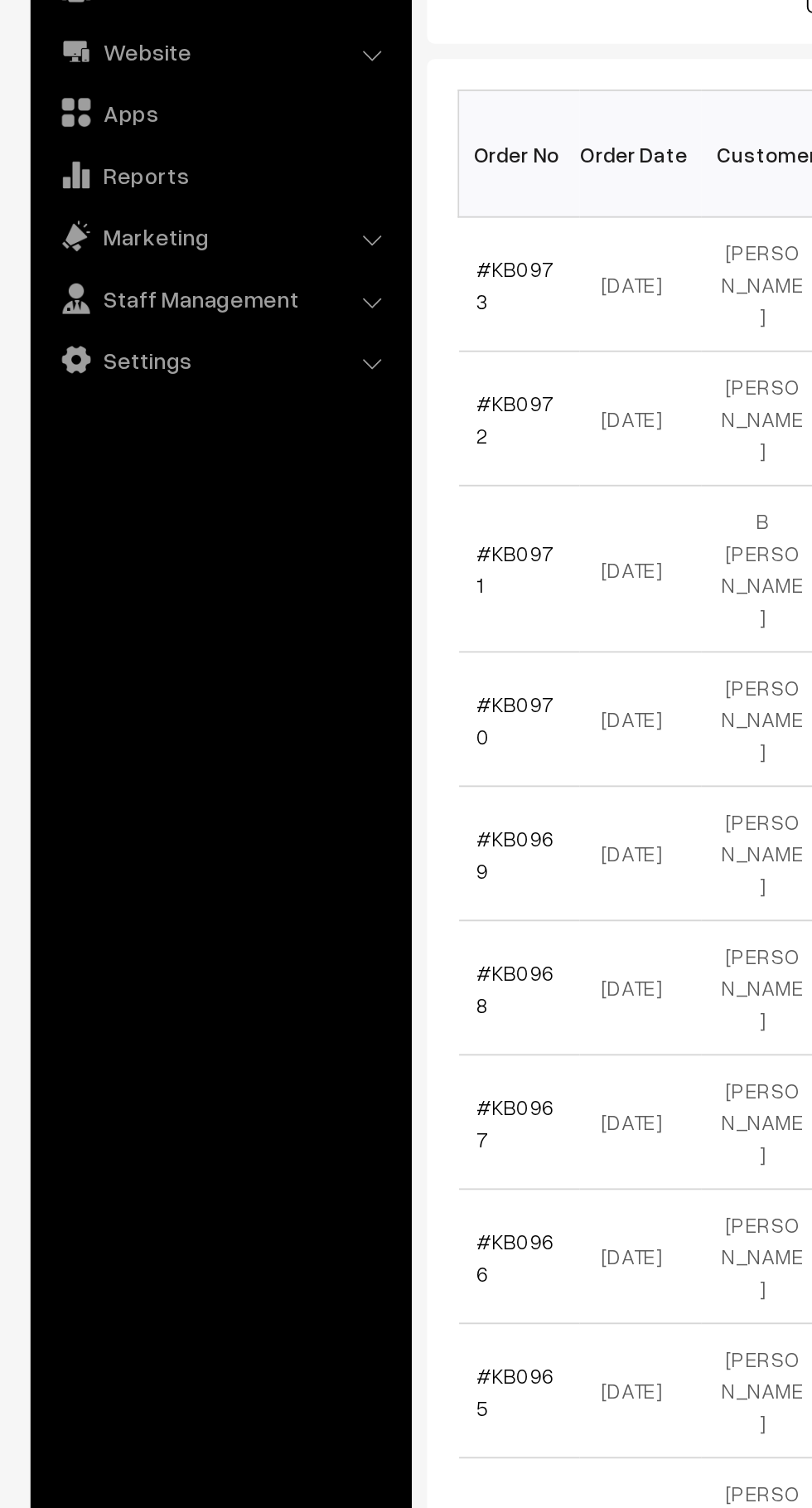
click at [297, 440] on link "#KB0973" at bounding box center [280, 449] width 42 height 31
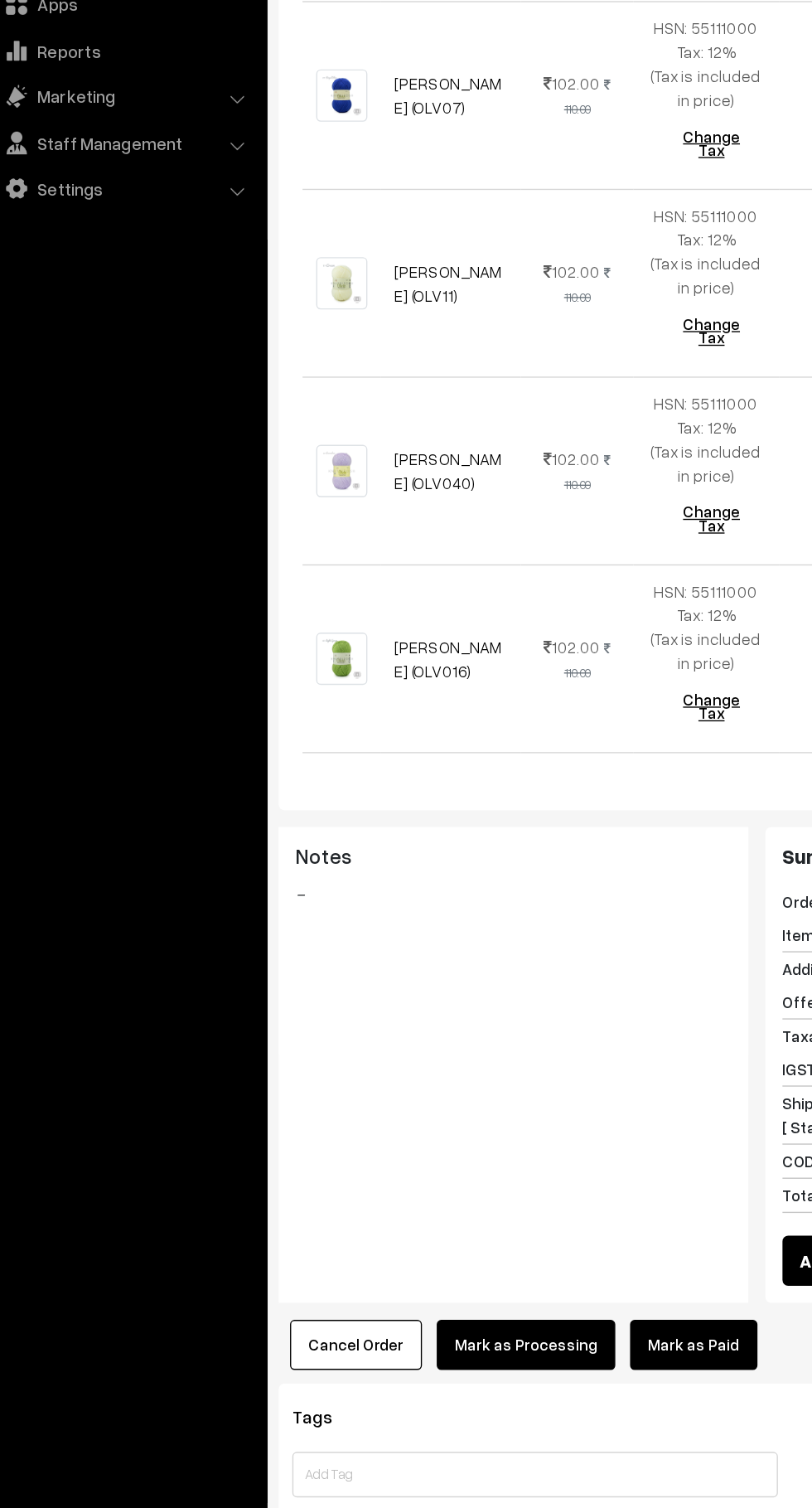
scroll to position [1619, 0]
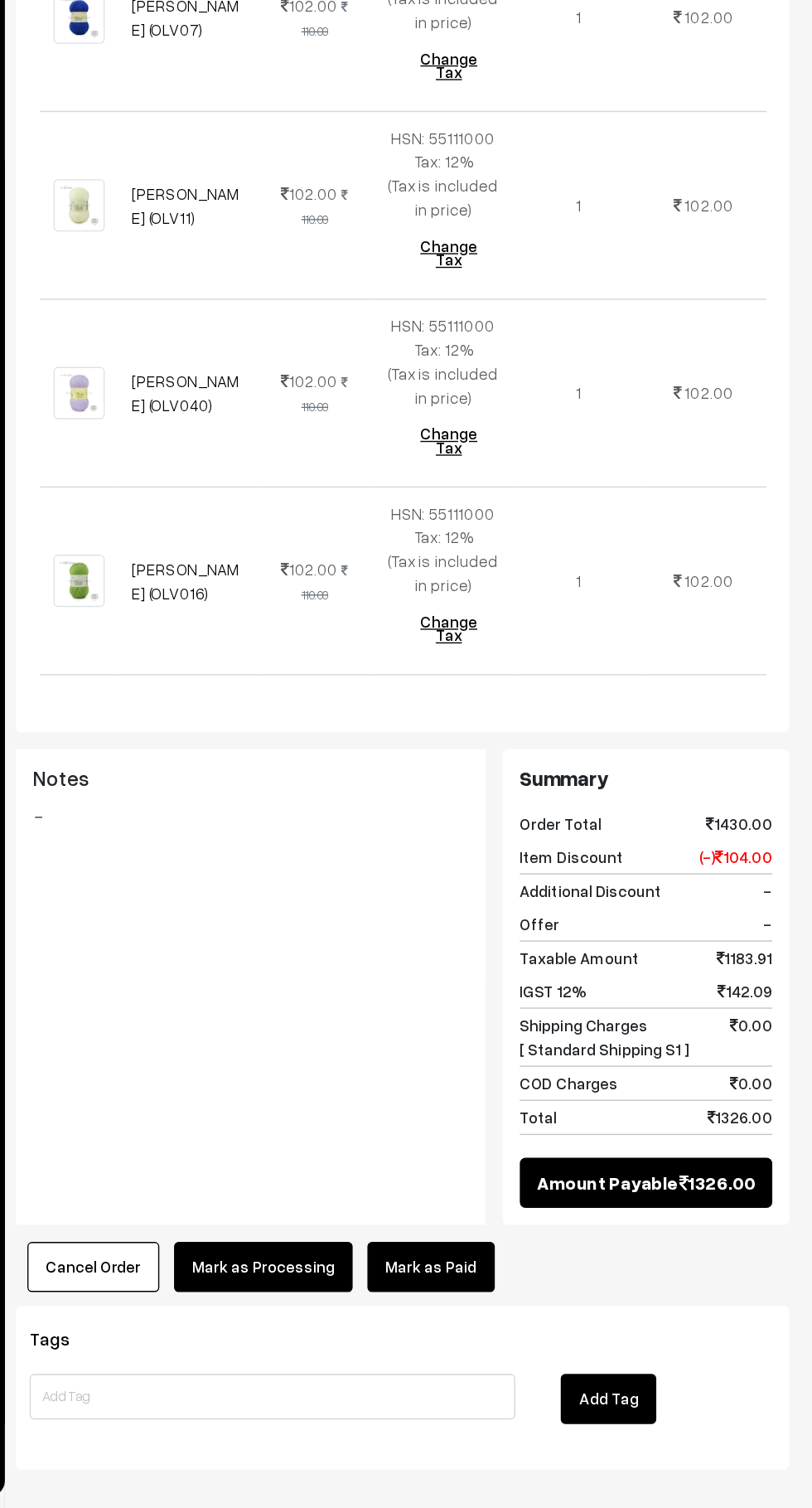
click at [536, 1314] on link "Mark as Paid" at bounding box center [535, 1332] width 92 height 36
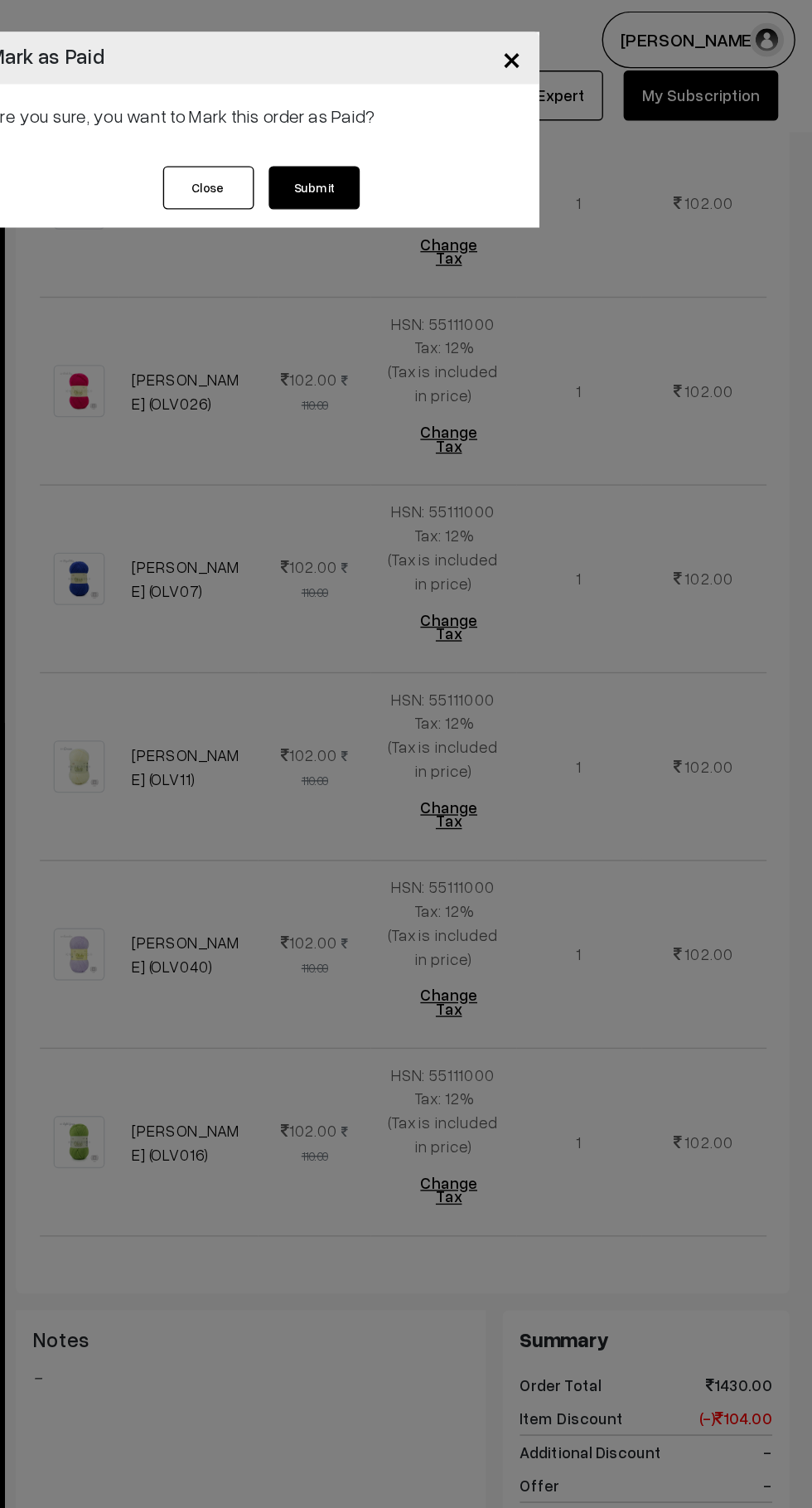
click at [471, 145] on button "Submit" at bounding box center [448, 137] width 66 height 31
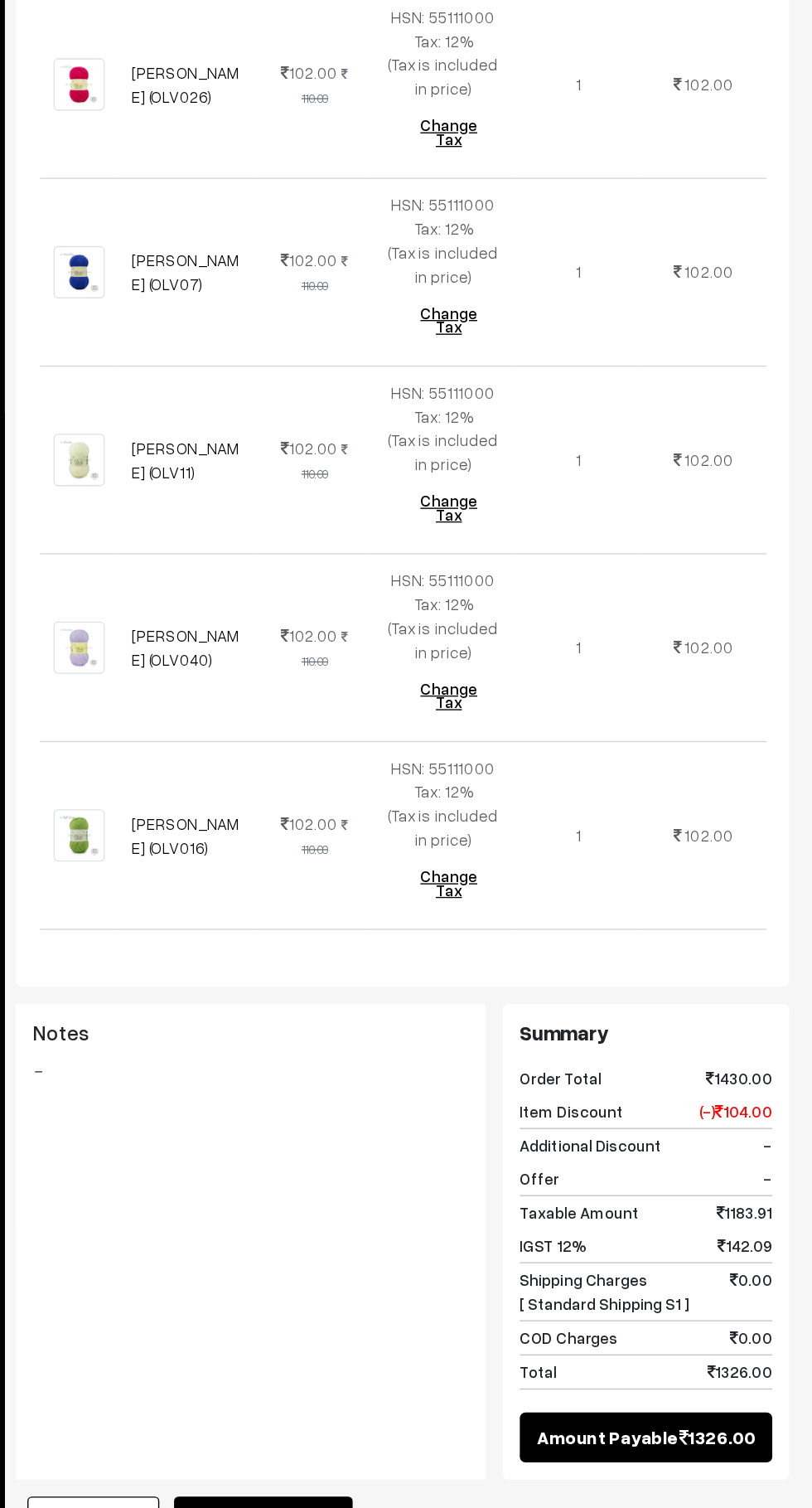
scroll to position [1622, 0]
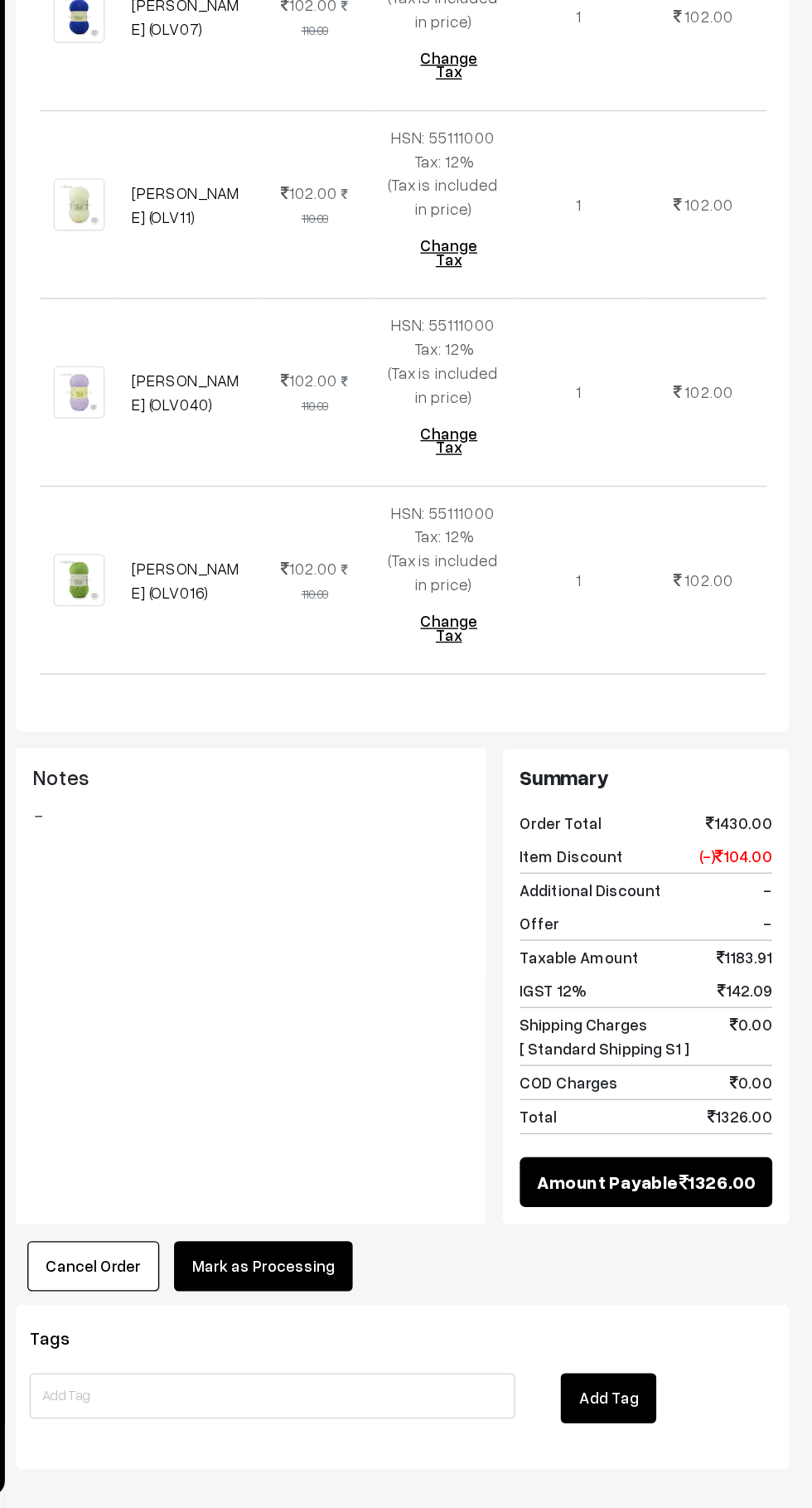
click at [435, 1314] on button "Mark as Processing" at bounding box center [412, 1332] width 130 height 36
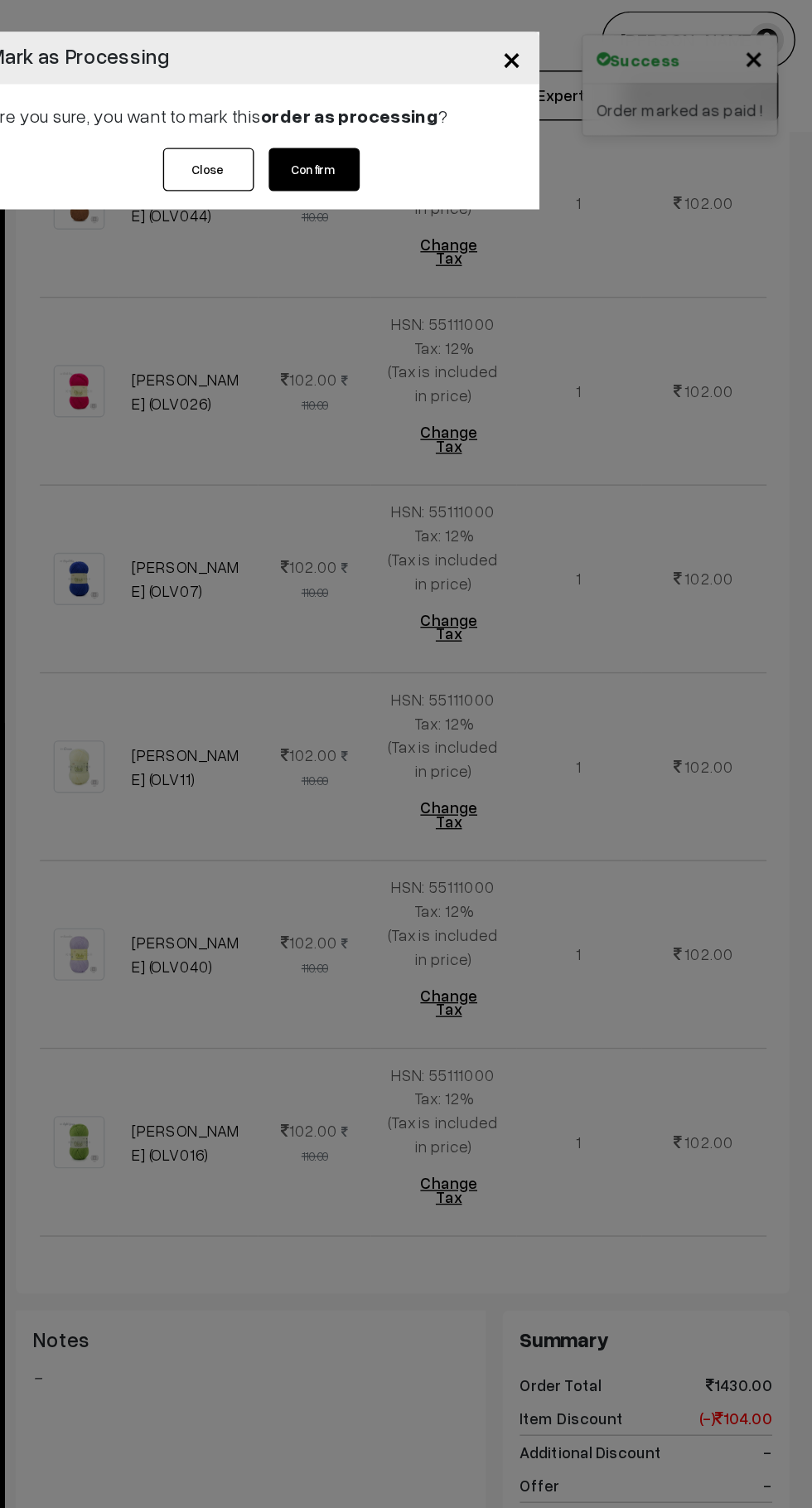
click at [467, 125] on button "Confirm" at bounding box center [448, 124] width 66 height 31
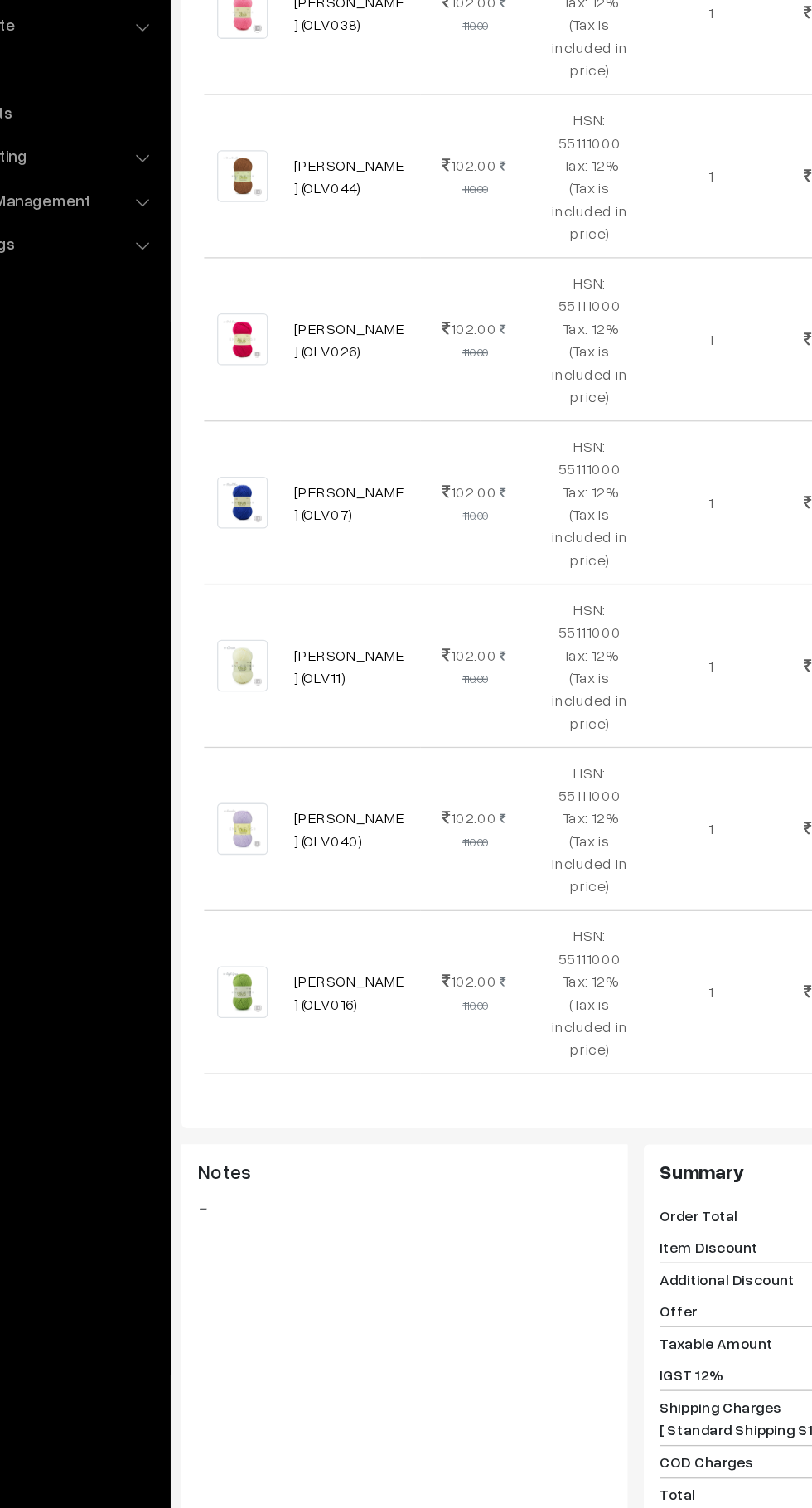
scroll to position [1245, 0]
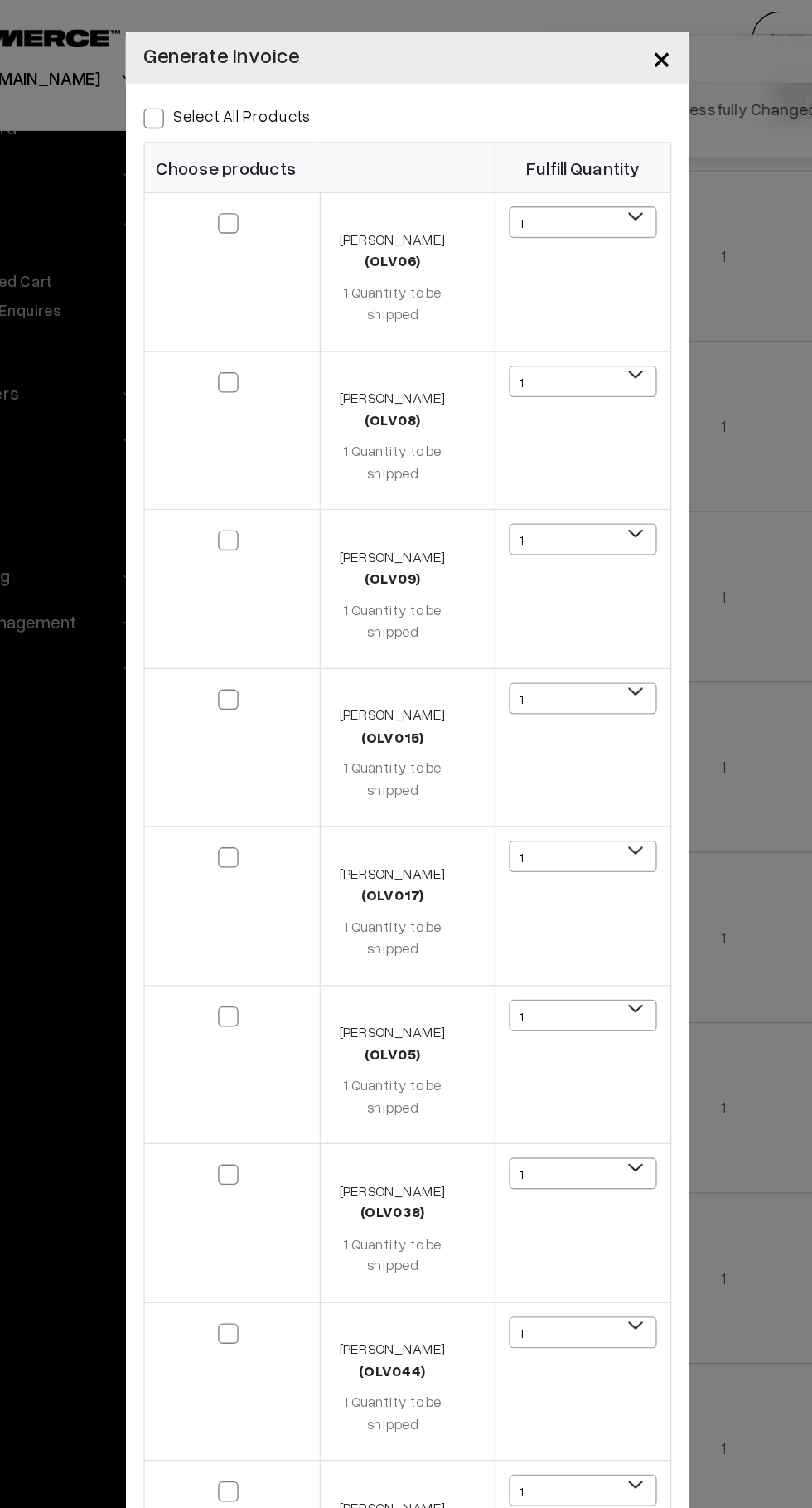
click at [217, 87] on span at bounding box center [219, 87] width 15 height 15
click at [217, 87] on input "Select All Products" at bounding box center [217, 84] width 11 height 11
checkbox input "true"
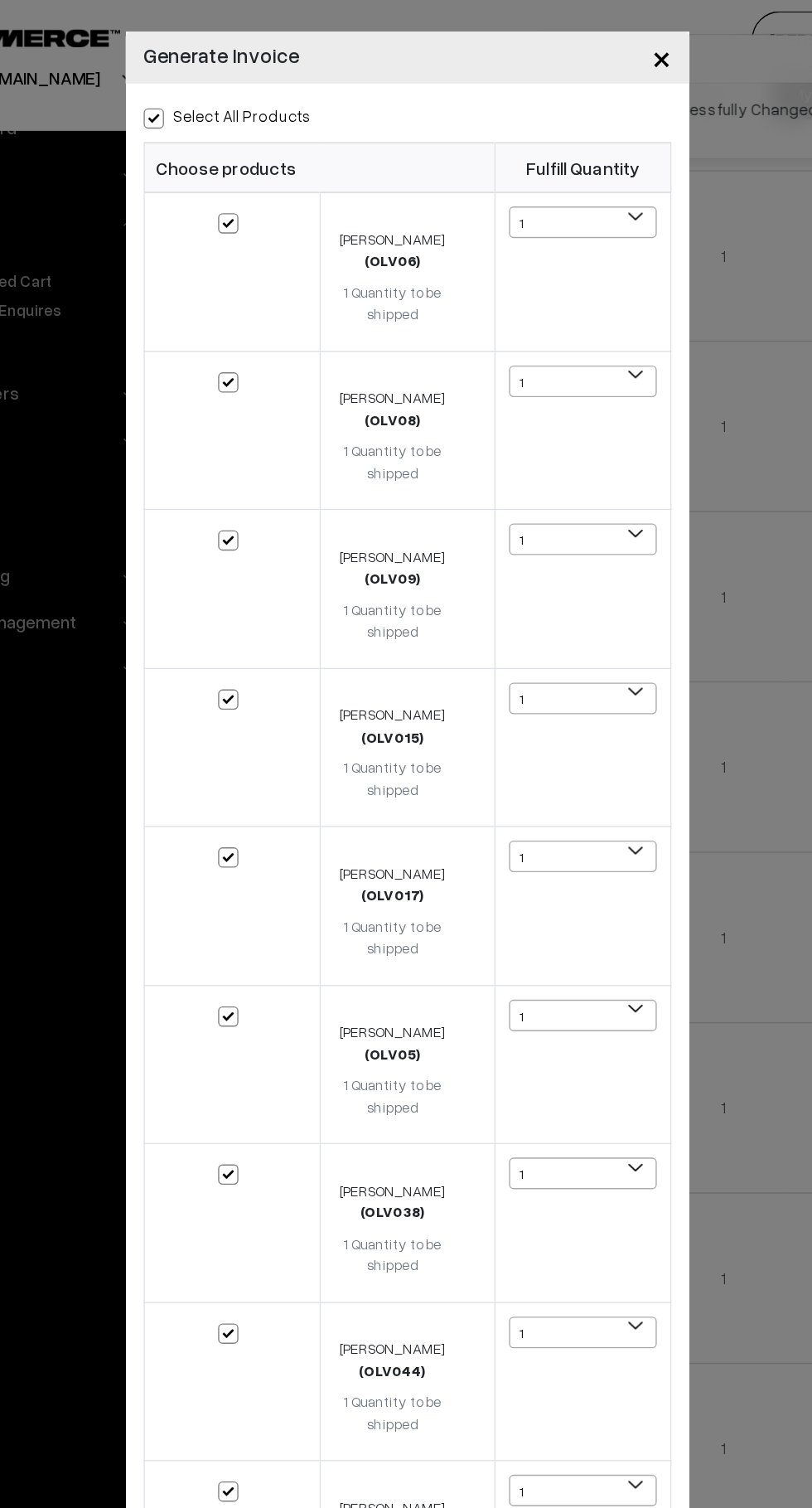
checkbox input "true"
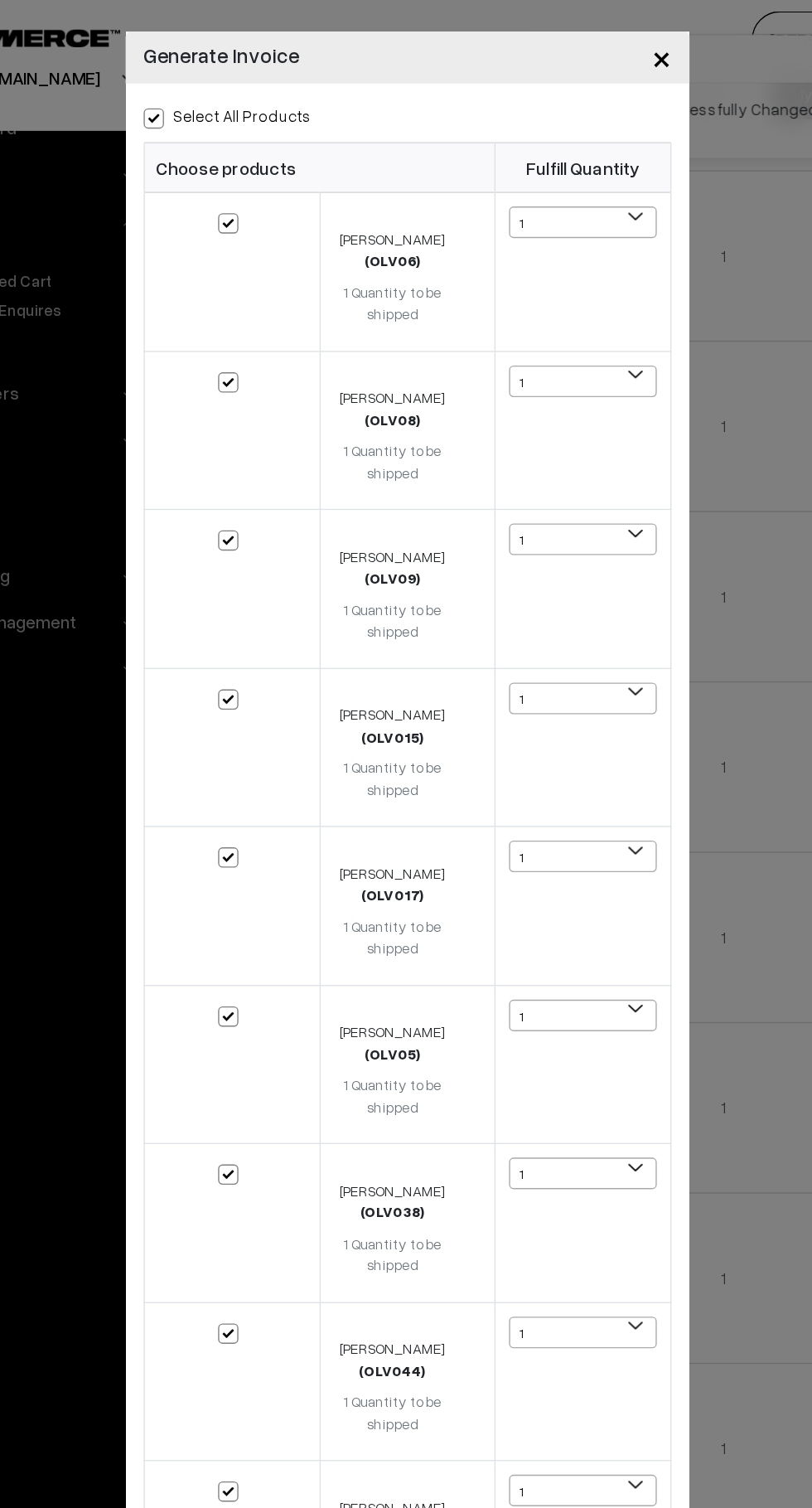
checkbox input "true"
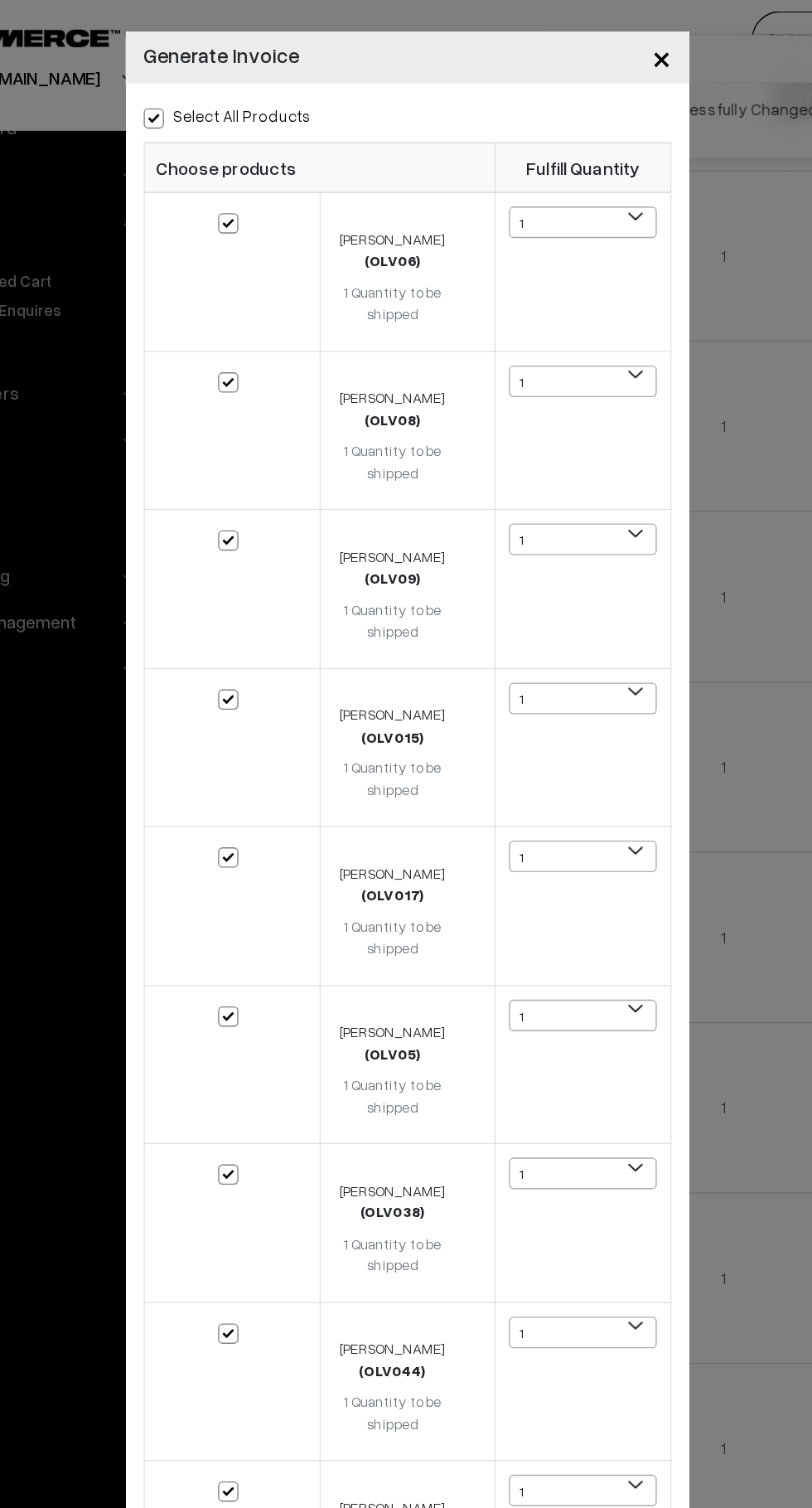
checkbox input "true"
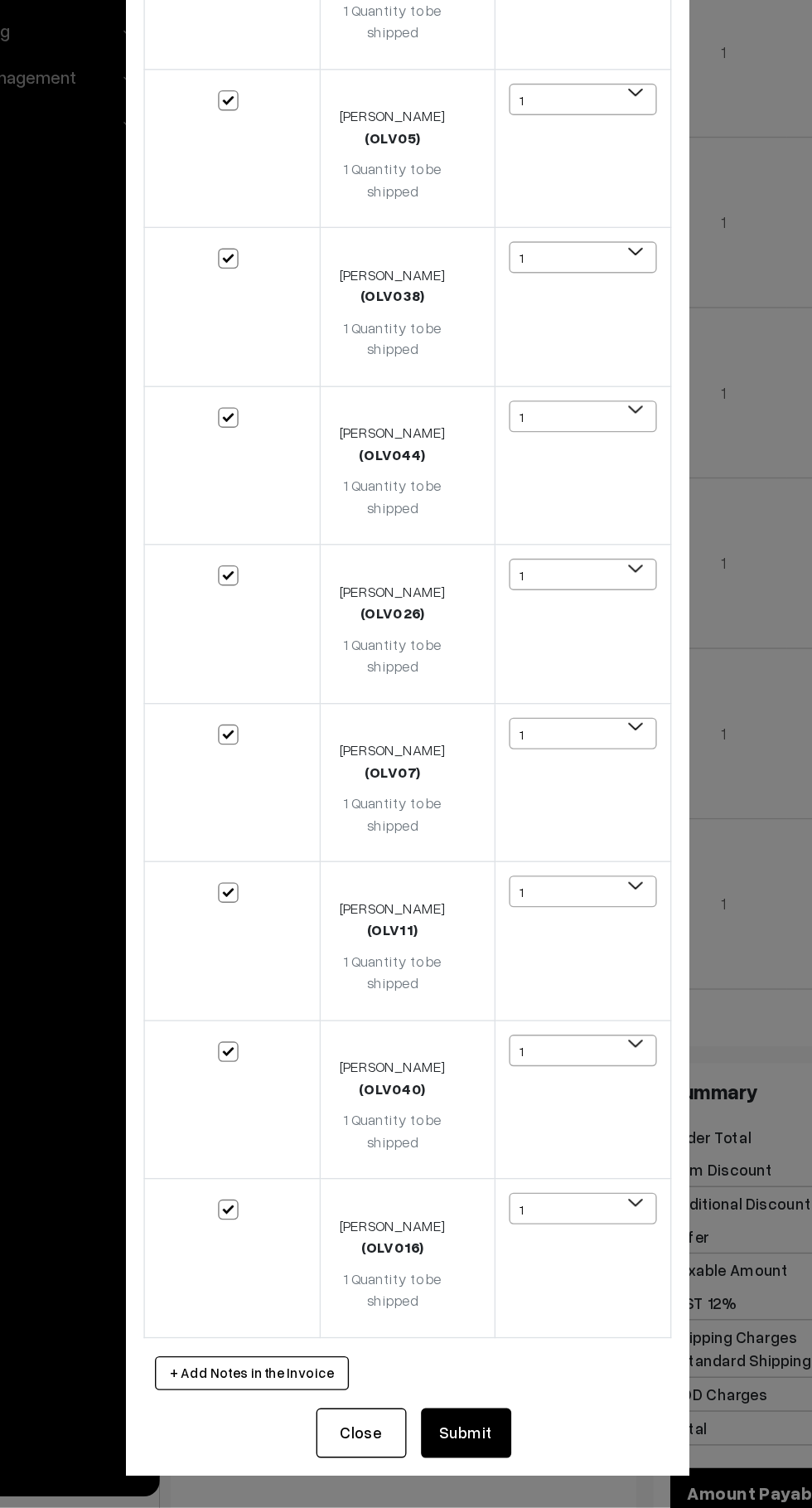
click at [476, 1449] on button "Submit" at bounding box center [448, 1453] width 66 height 36
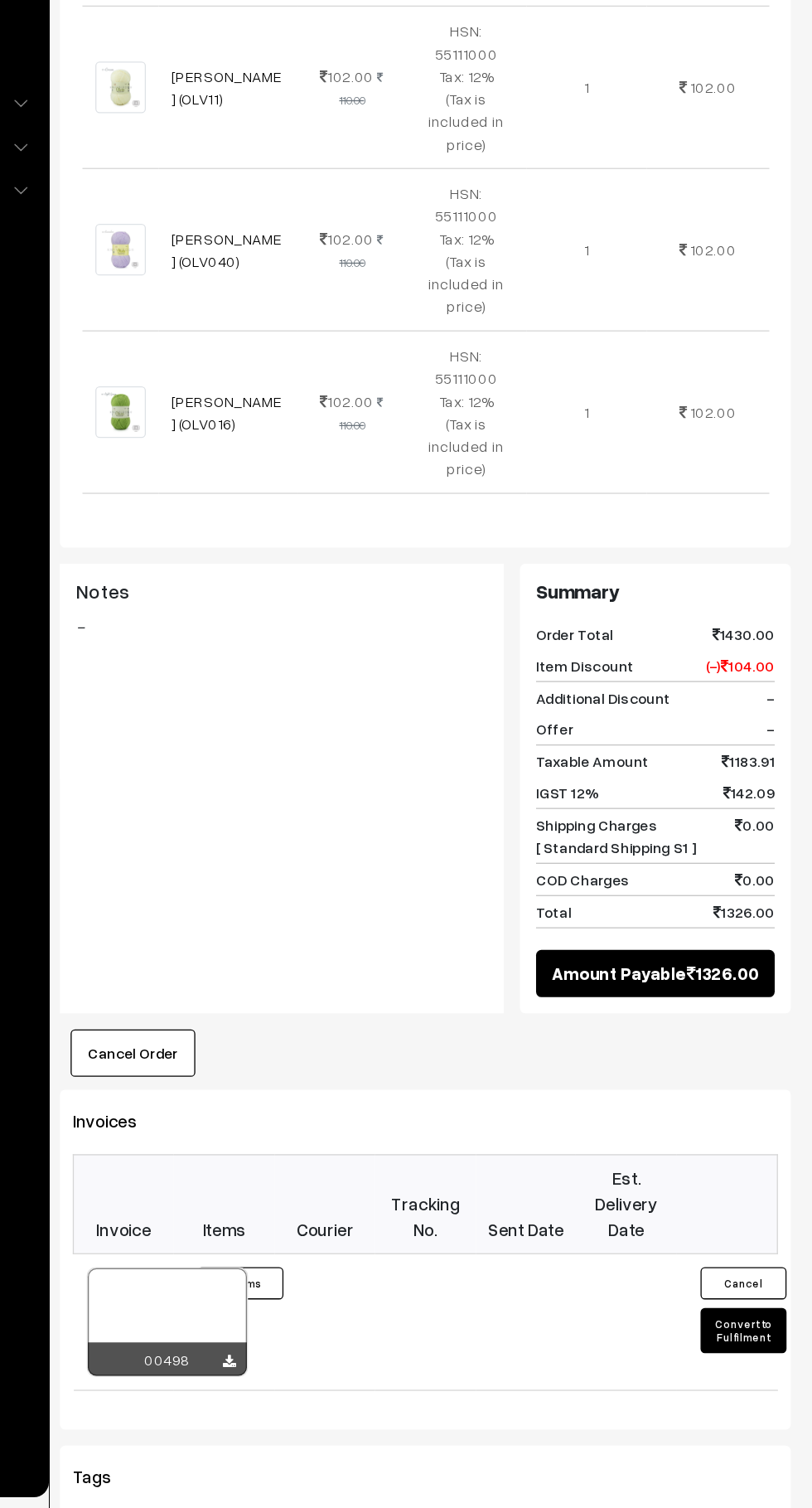
scroll to position [1647, 0]
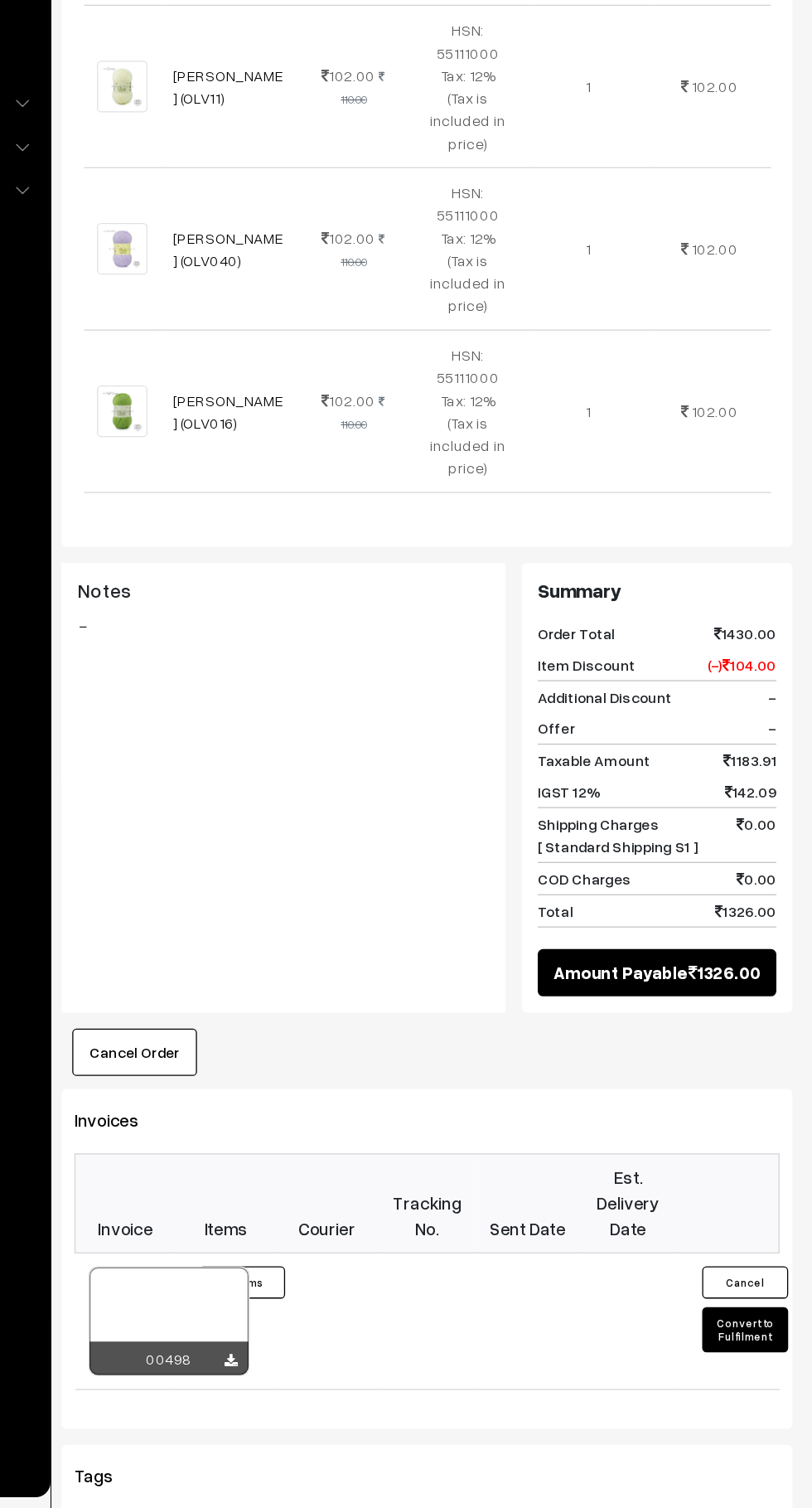
click at [756, 1353] on button "Convert to Fulfilment" at bounding box center [759, 1369] width 66 height 34
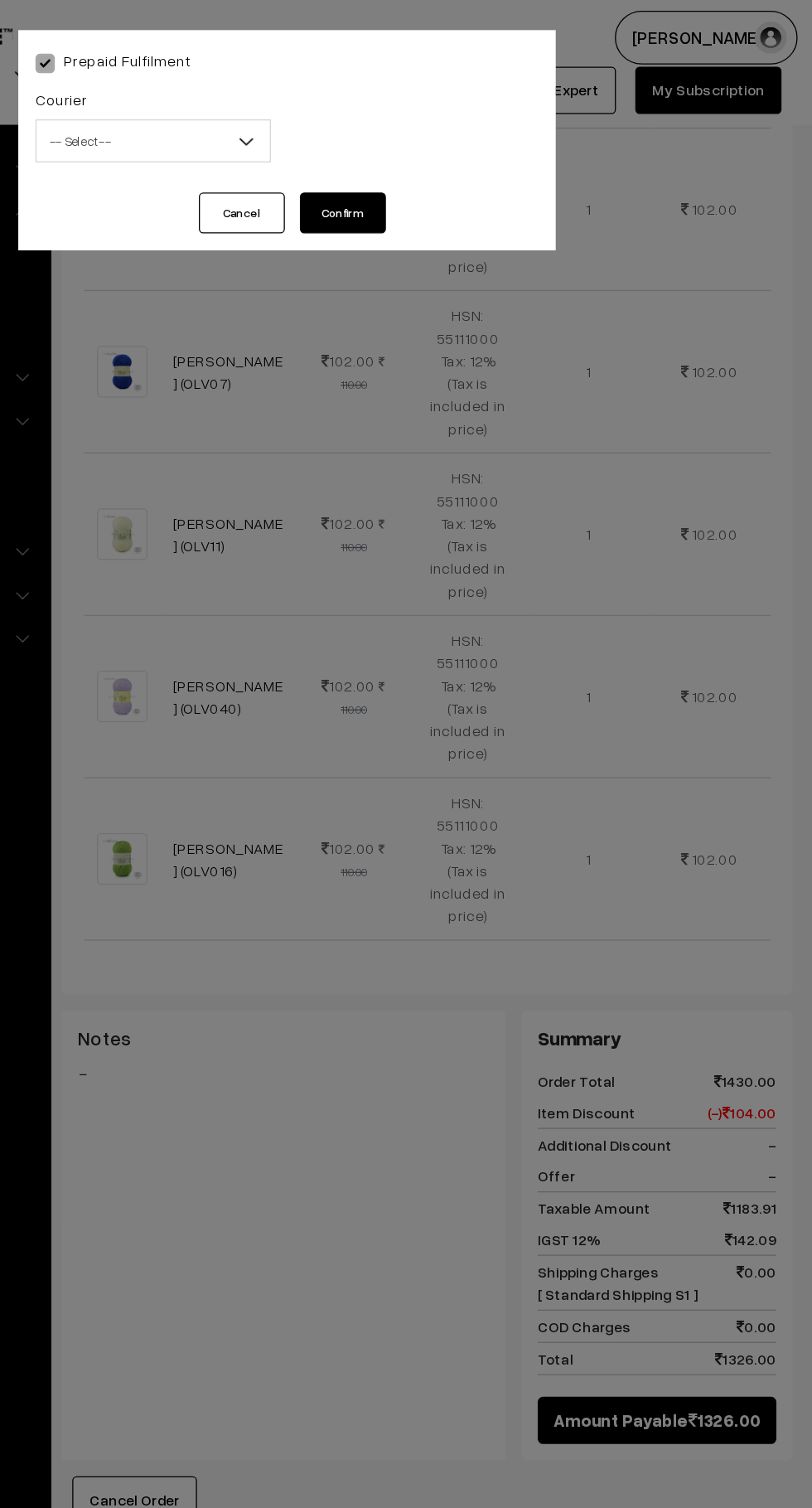
click at [352, 115] on span "-- Select --" at bounding box center [303, 109] width 180 height 29
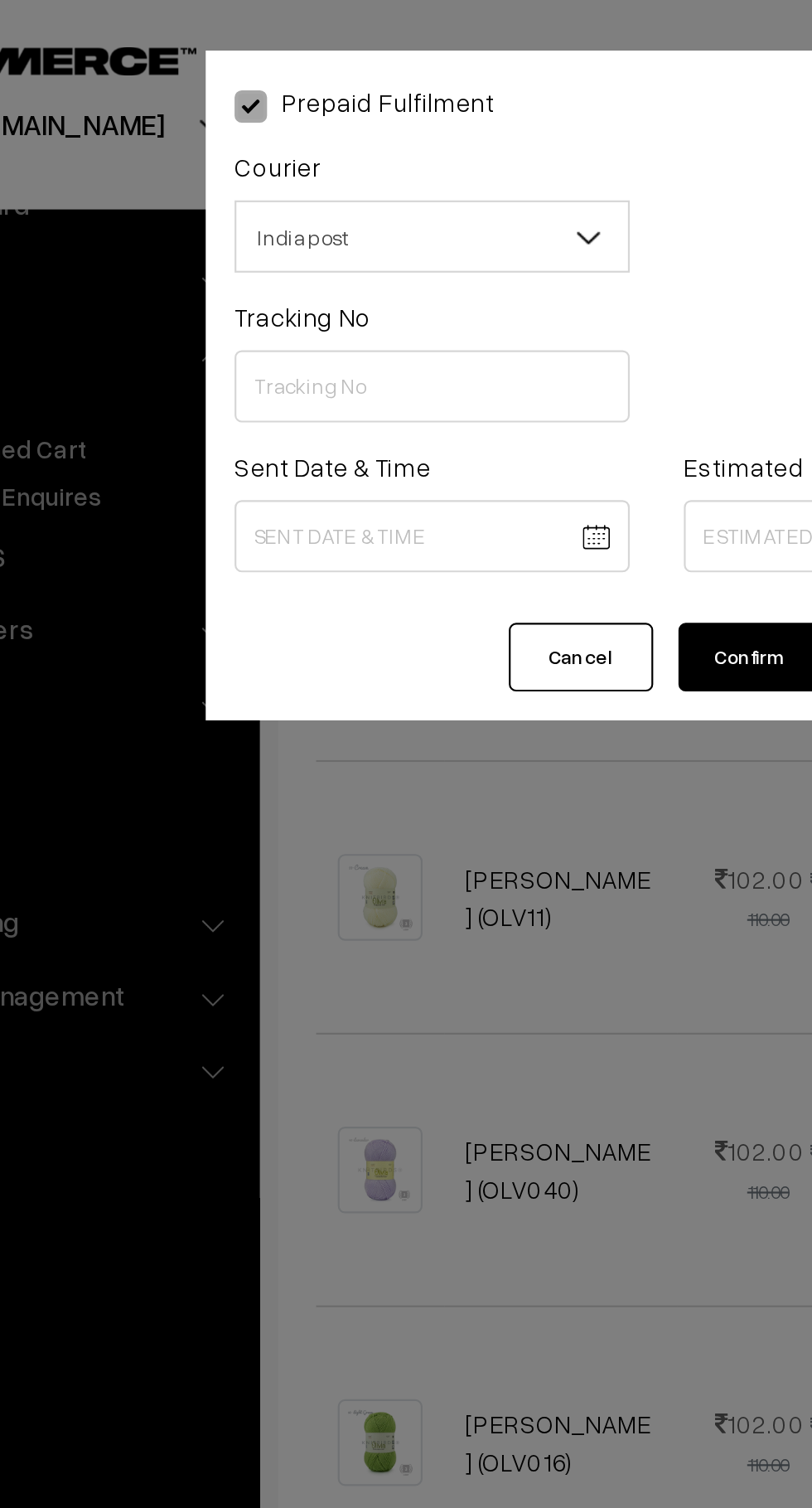
click at [353, 113] on span "India post" at bounding box center [303, 109] width 180 height 29
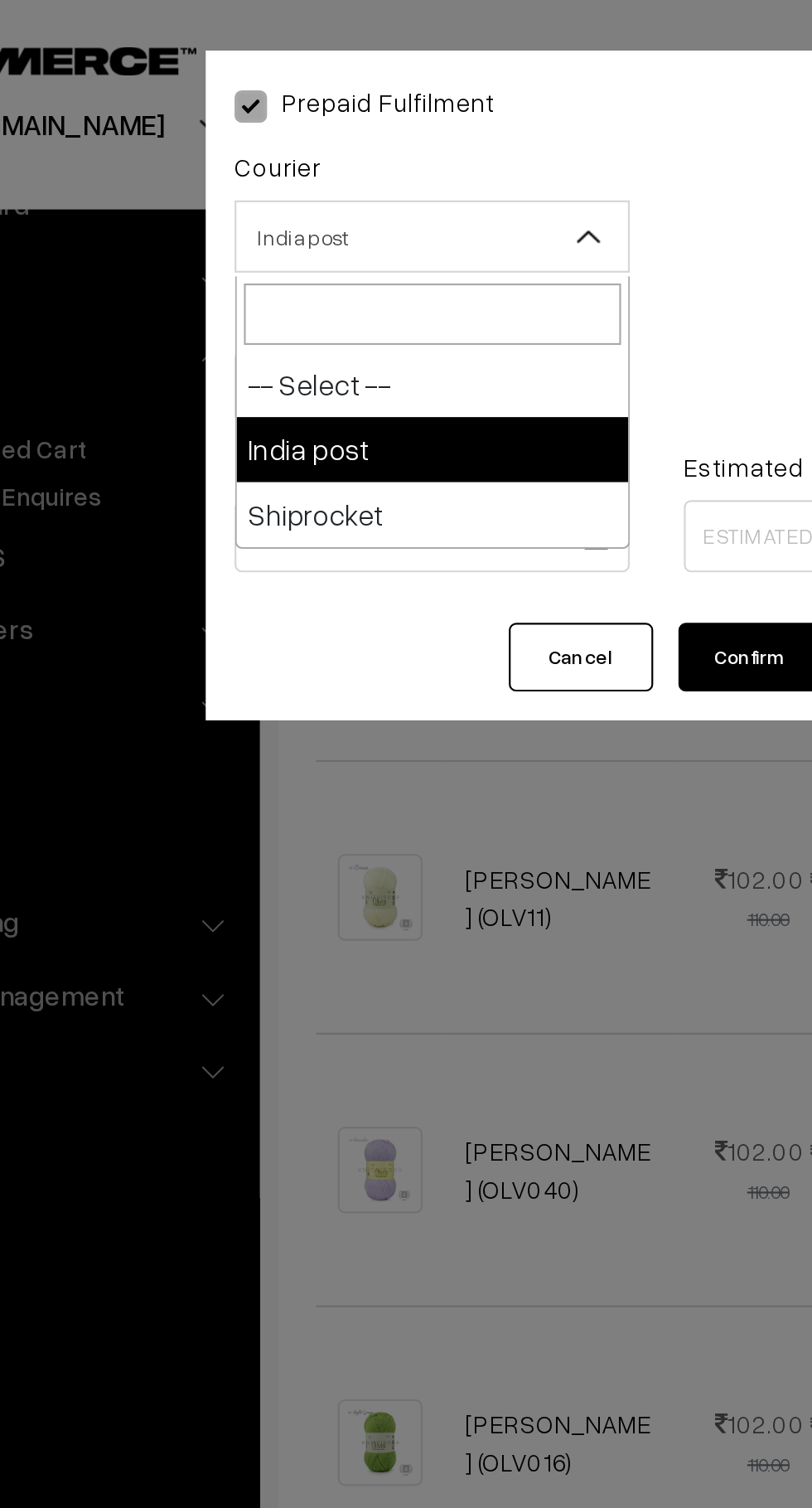
select select "0"
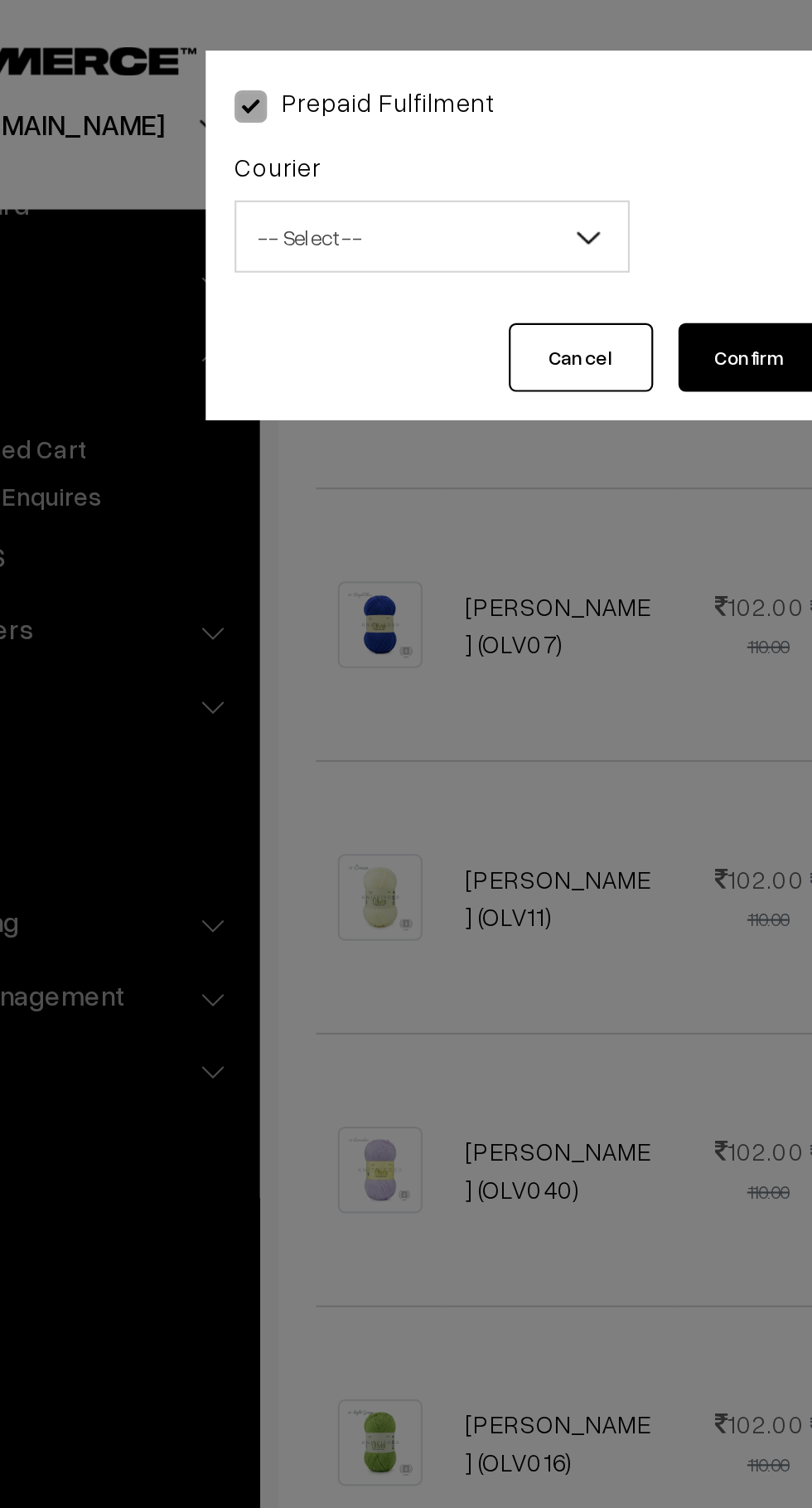
click at [356, 168] on button "Cancel" at bounding box center [371, 164] width 66 height 31
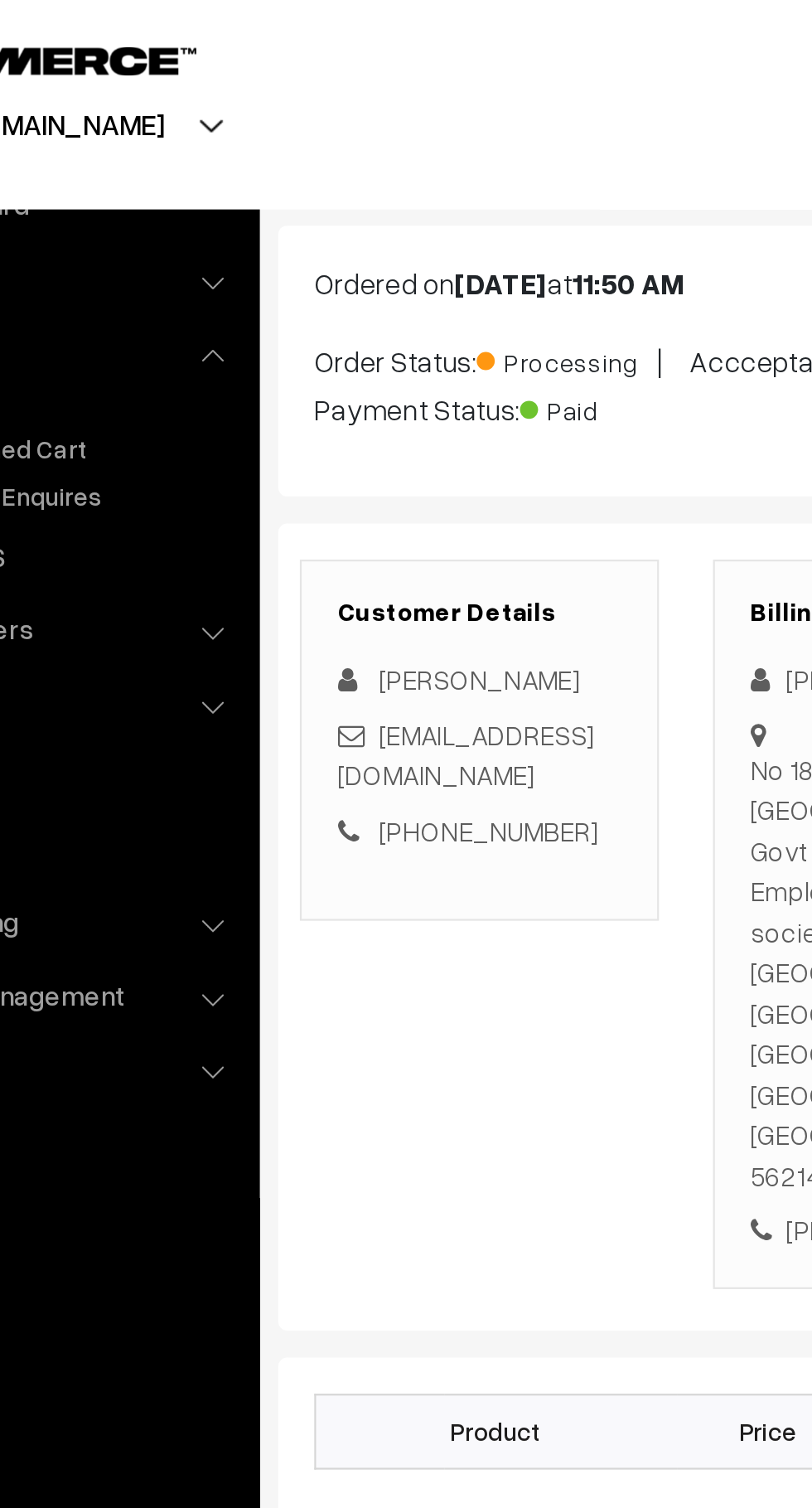
scroll to position [0, 0]
